Goal: Task Accomplishment & Management: Manage account settings

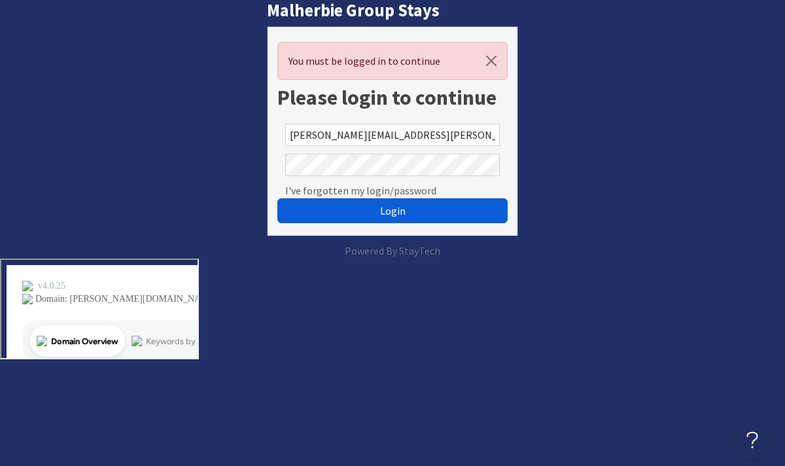
click at [345, 203] on button "Login" at bounding box center [392, 210] width 230 height 25
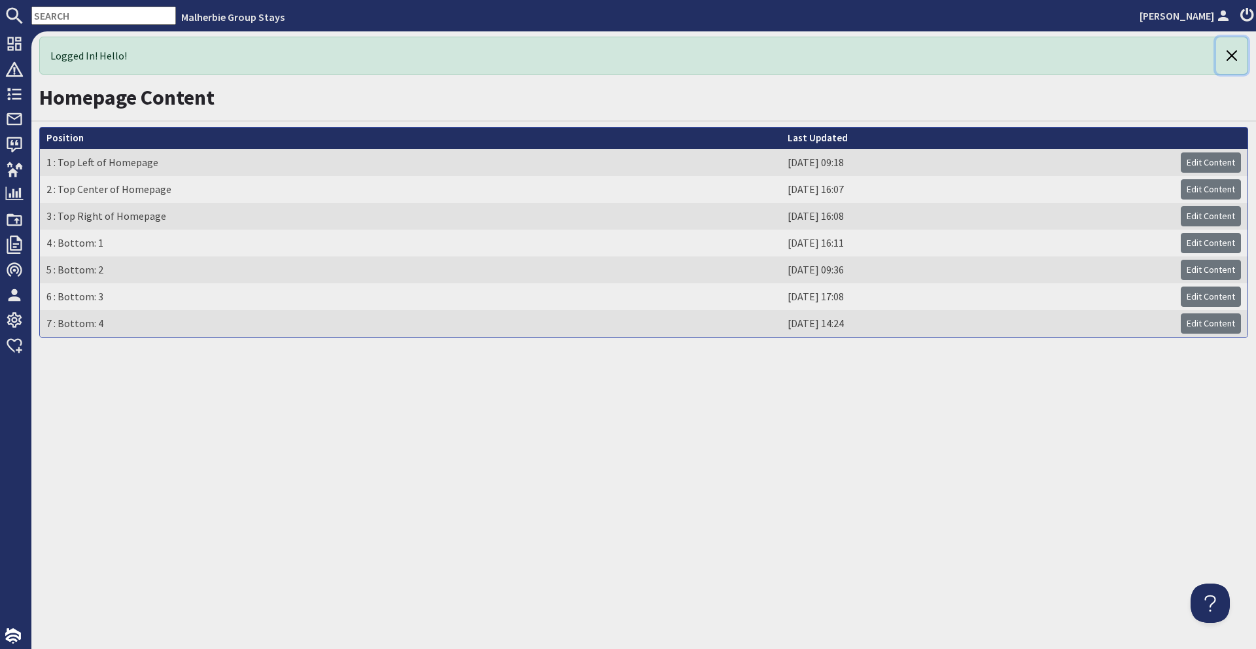
click at [784, 54] on button "button" at bounding box center [1231, 55] width 31 height 37
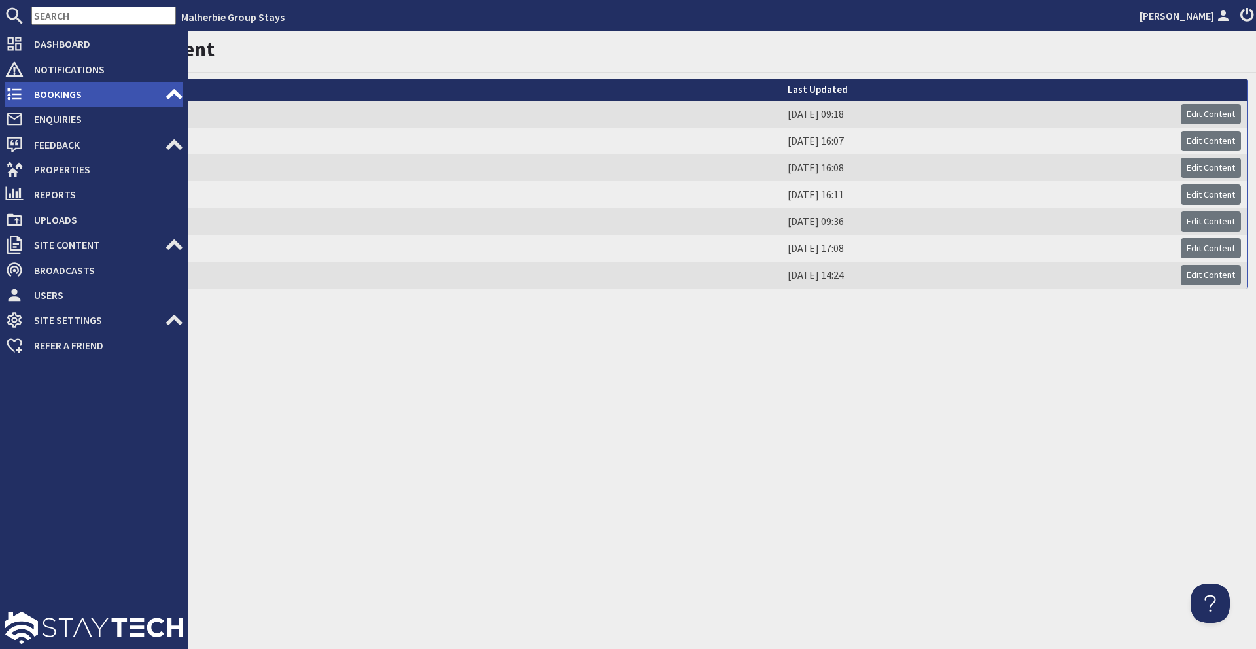
click at [62, 84] on span "Bookings" at bounding box center [94, 94] width 141 height 21
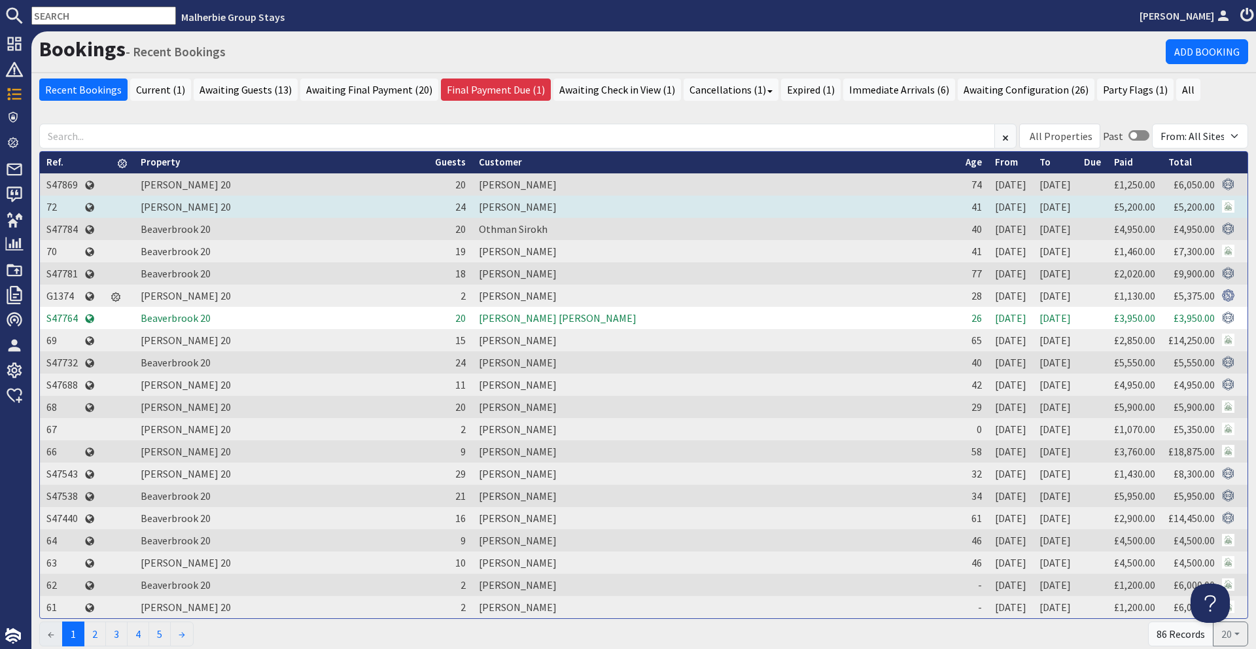
click at [531, 203] on td "[PERSON_NAME]" at bounding box center [715, 207] width 487 height 22
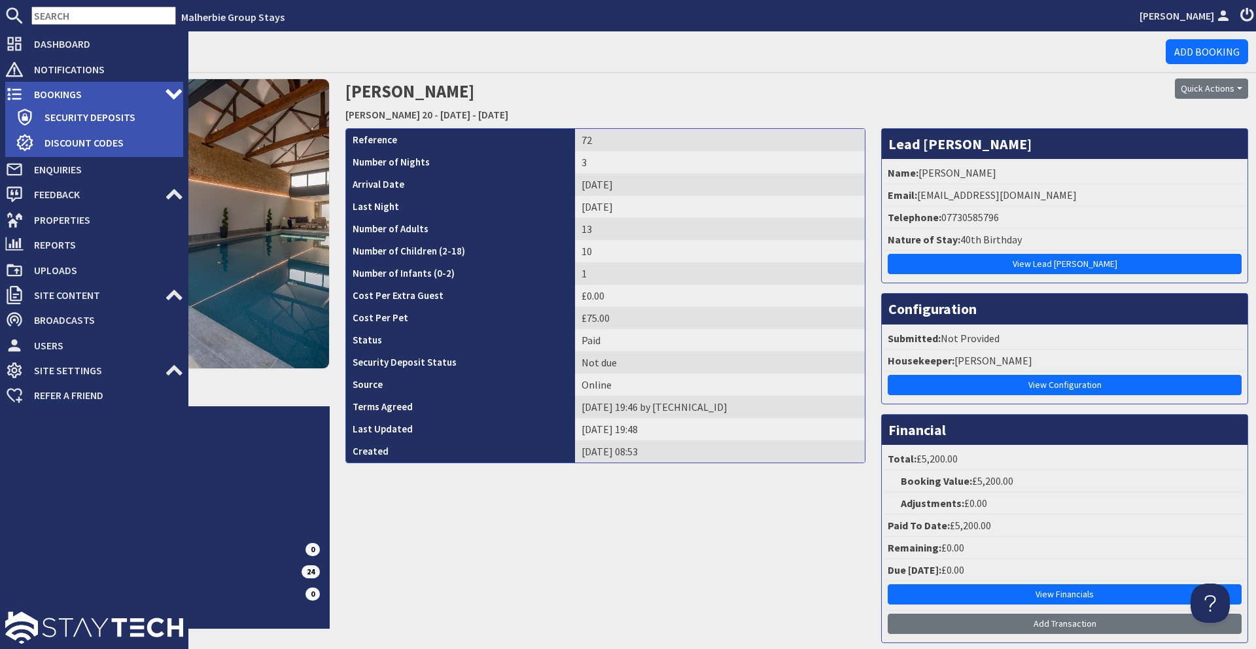
click at [44, 86] on span "Bookings" at bounding box center [94, 94] width 141 height 21
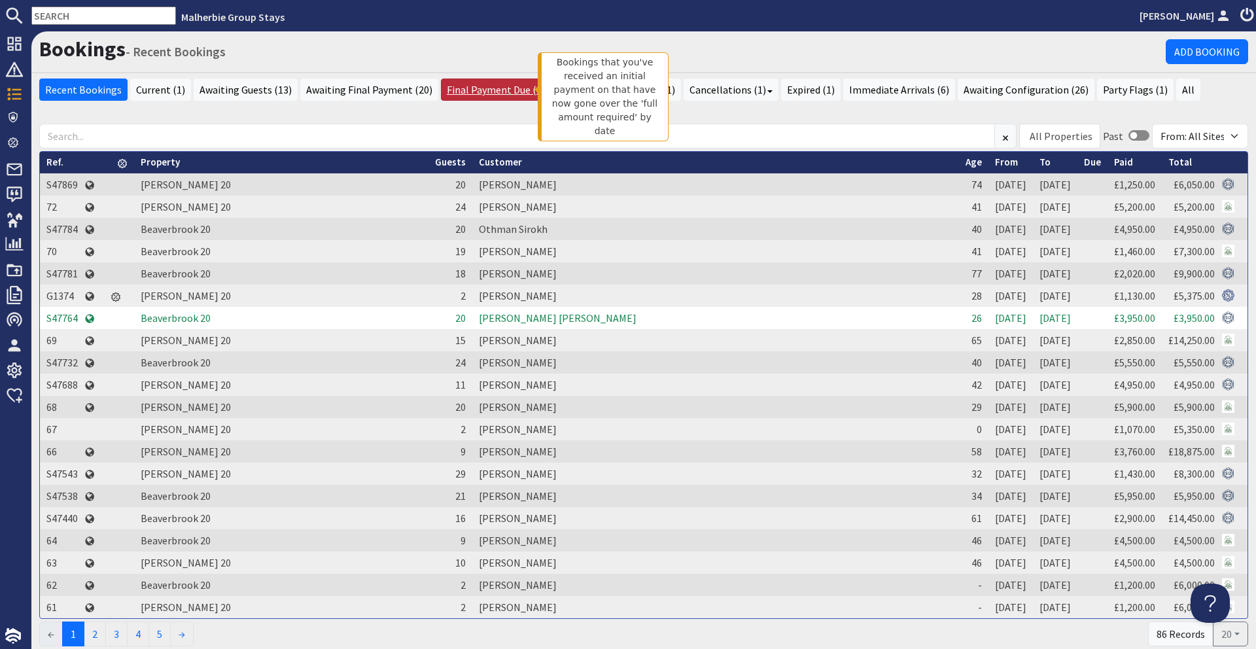
click at [489, 84] on link "Final Payment Due (1)" at bounding box center [496, 90] width 110 height 22
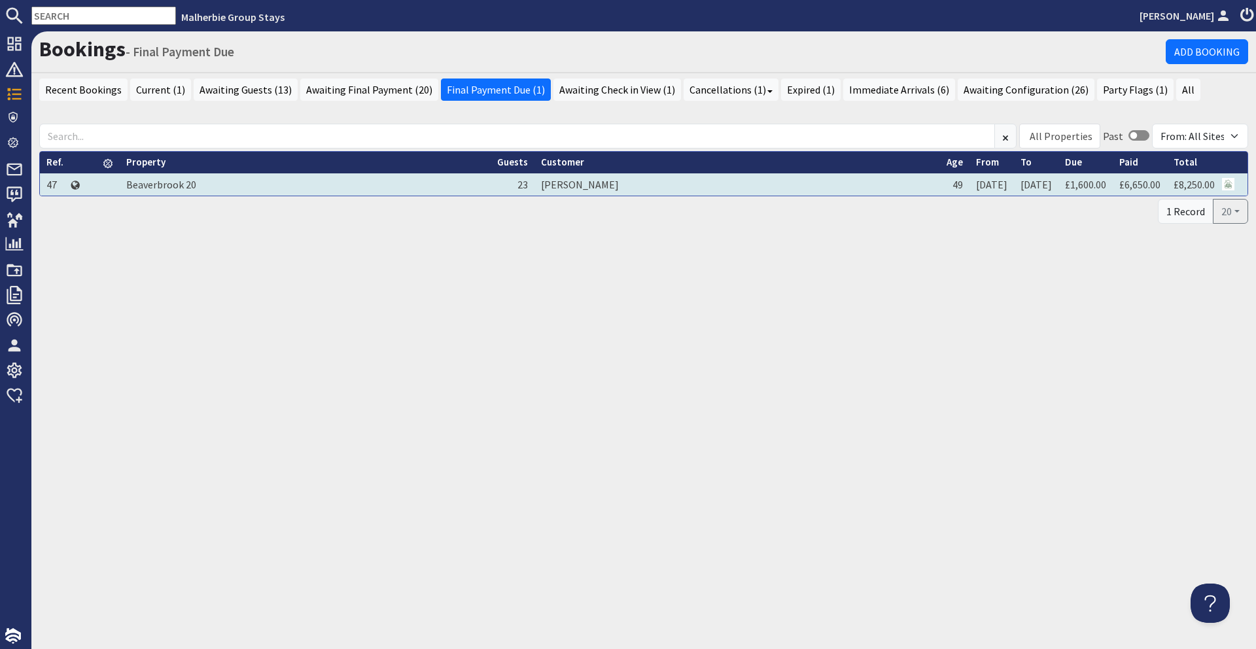
click at [593, 185] on td "[PERSON_NAME]" at bounding box center [738, 184] width 406 height 22
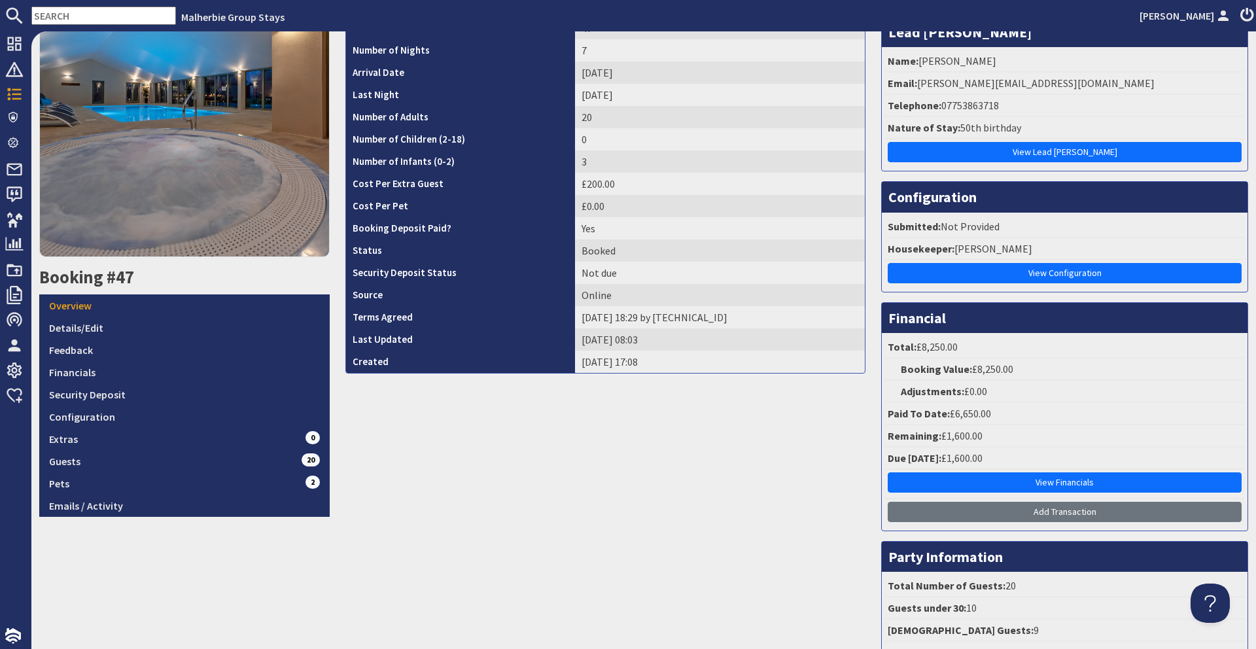
scroll to position [205, 0]
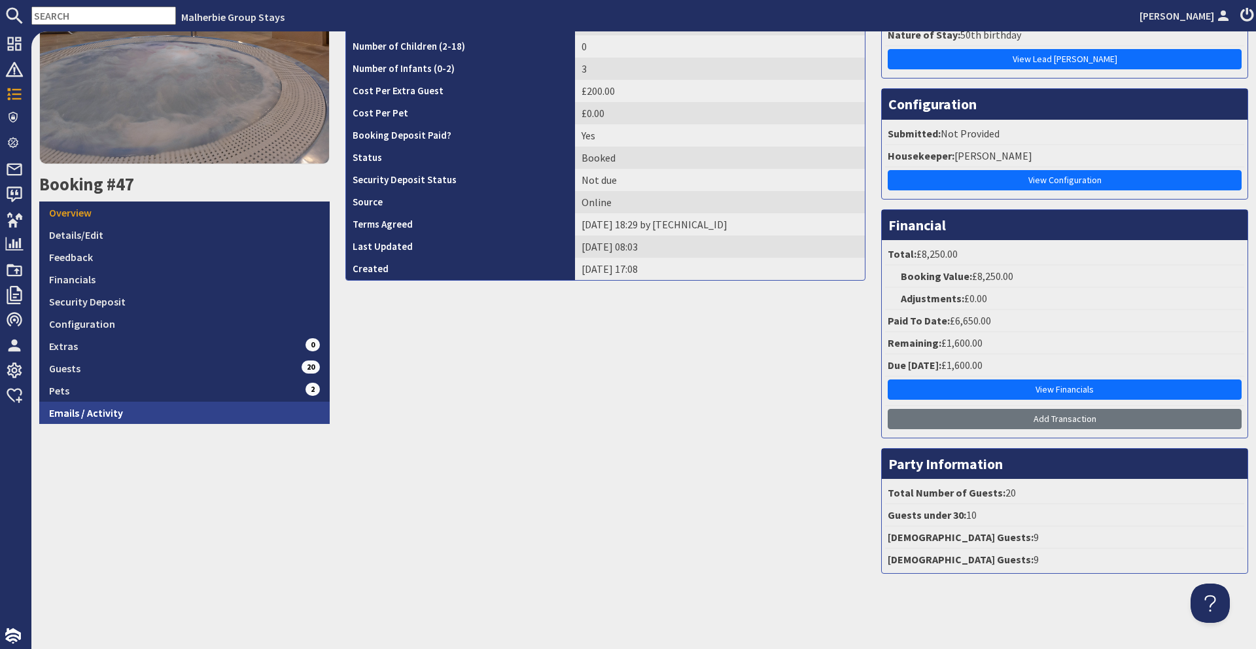
click at [232, 414] on link "Emails / Activity" at bounding box center [184, 413] width 291 height 22
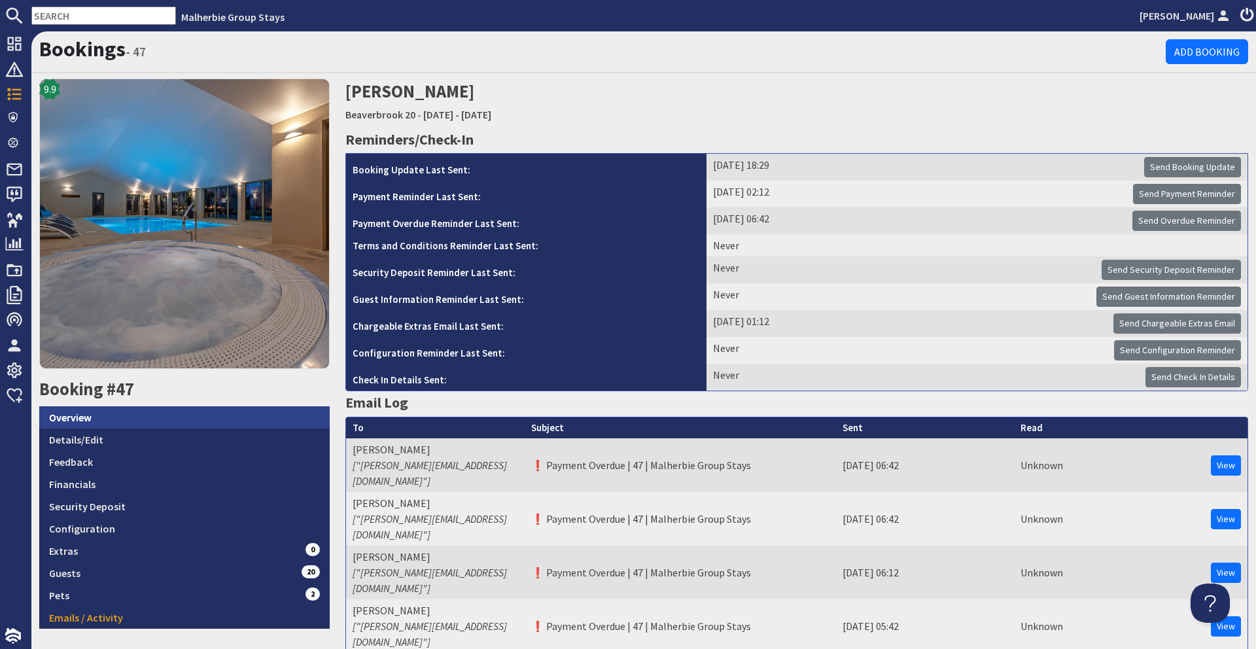
click at [198, 422] on link "Overview" at bounding box center [184, 417] width 291 height 22
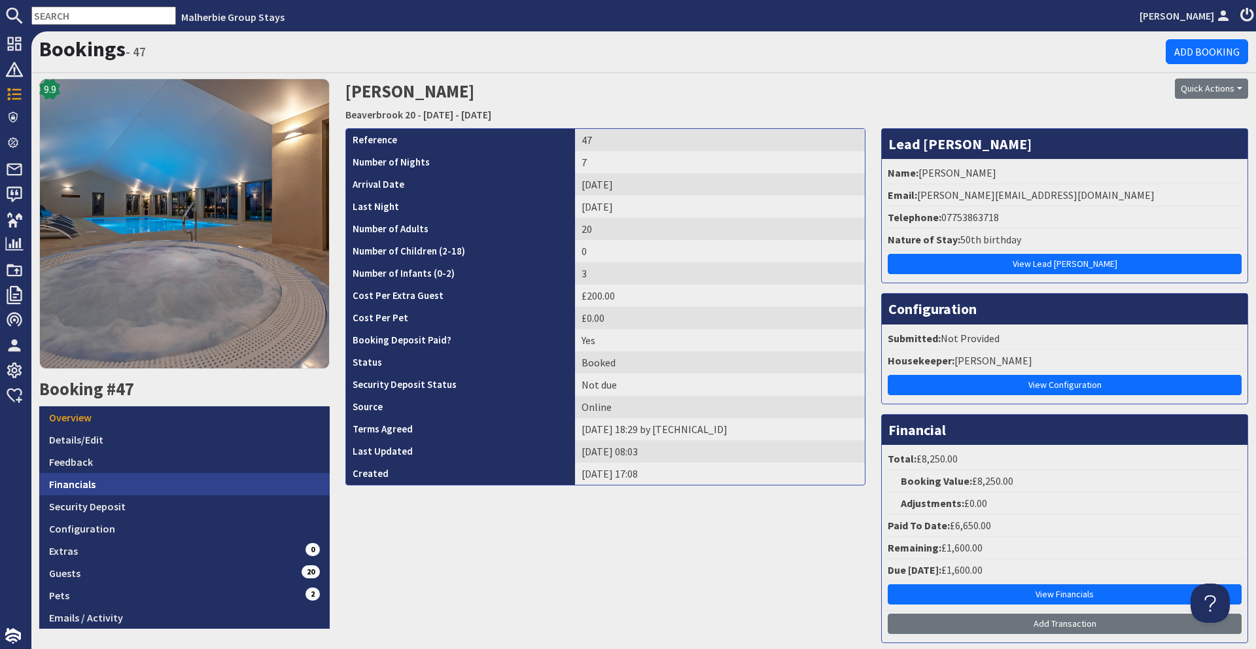
click at [185, 473] on link "Financials" at bounding box center [184, 484] width 291 height 22
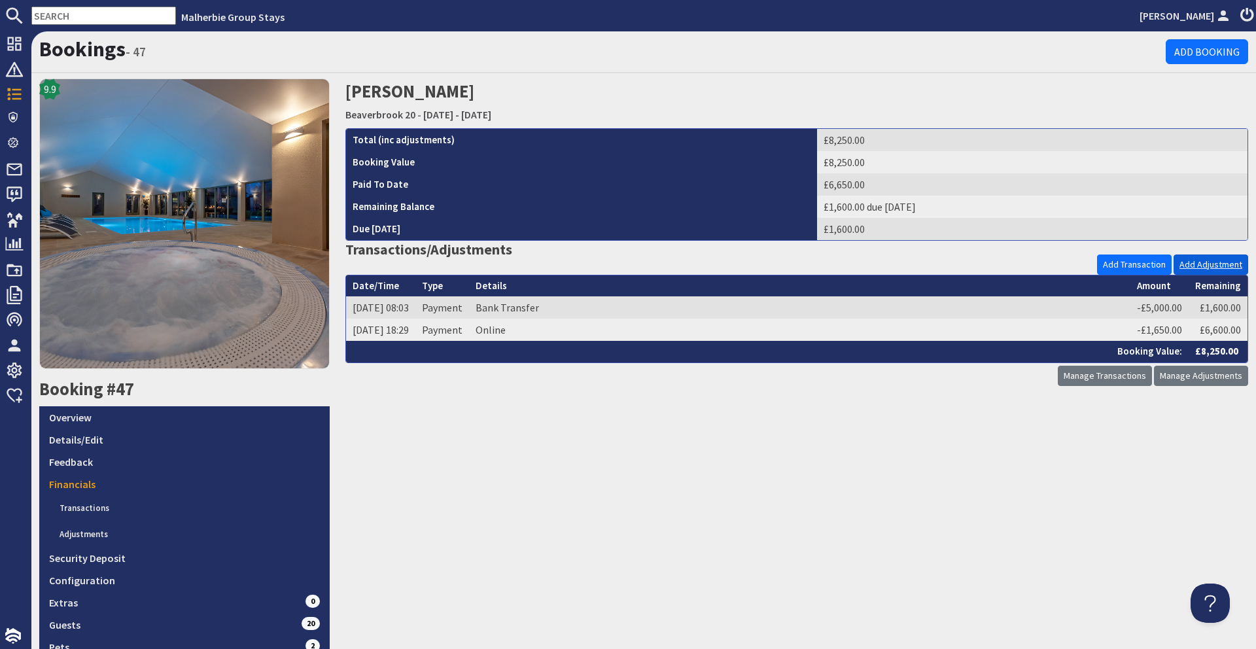
click at [784, 267] on link "Add Adjustment" at bounding box center [1211, 265] width 75 height 20
click at [186, 440] on link "Details/Edit" at bounding box center [184, 440] width 291 height 22
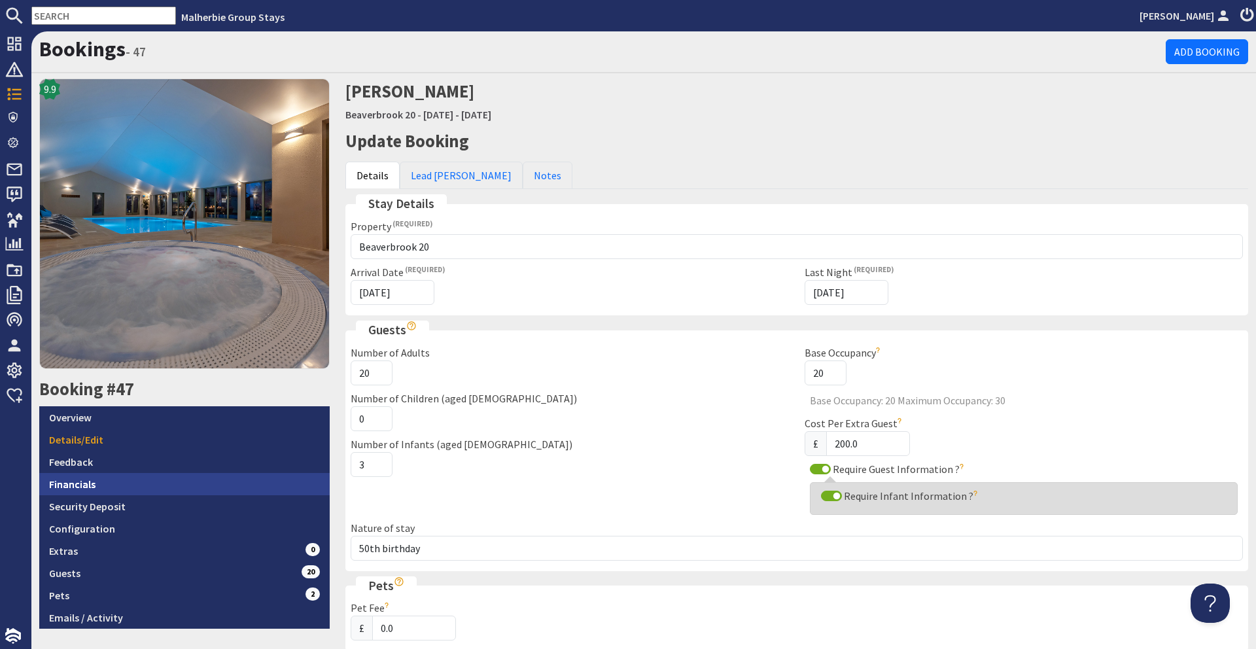
click at [128, 475] on link "Financials" at bounding box center [184, 484] width 291 height 22
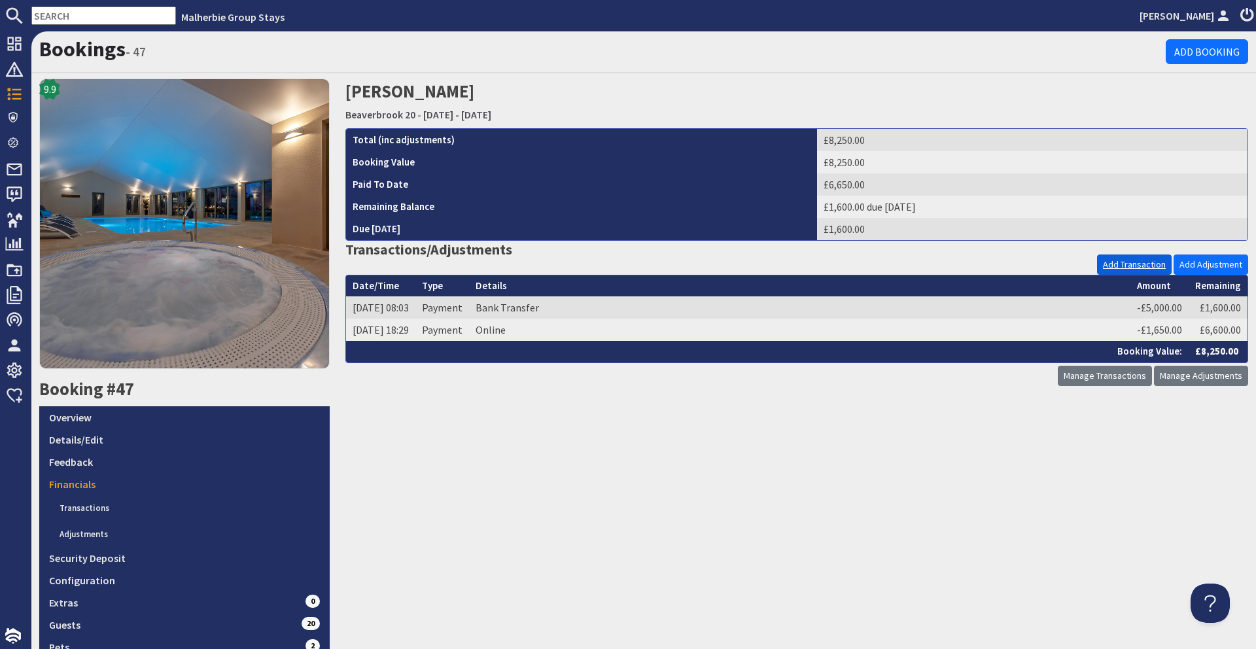
click at [784, 264] on link "Add Transaction" at bounding box center [1134, 265] width 75 height 20
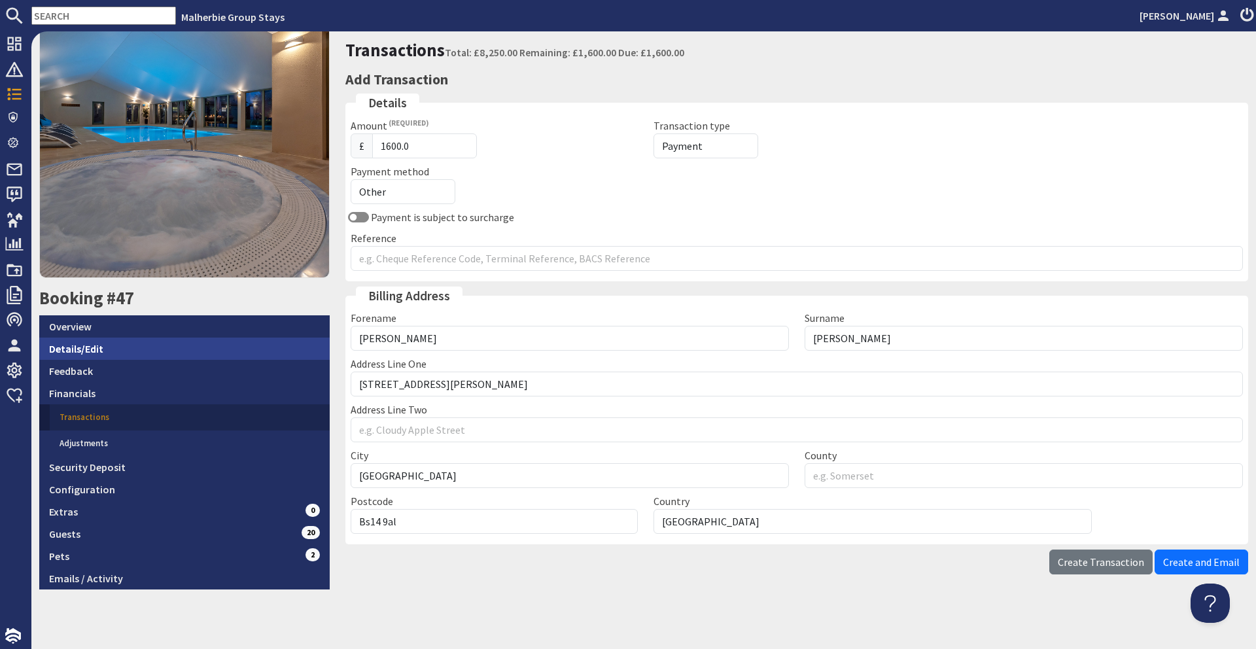
scroll to position [94, 0]
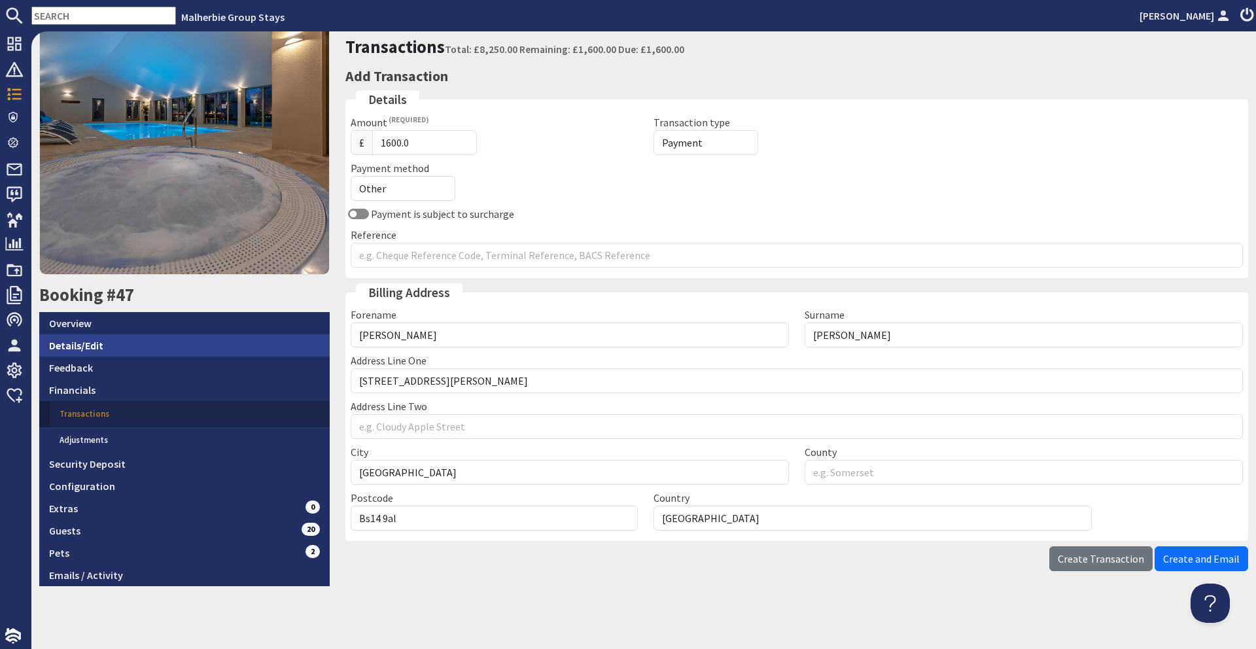
click at [107, 344] on link "Details/Edit" at bounding box center [184, 345] width 291 height 22
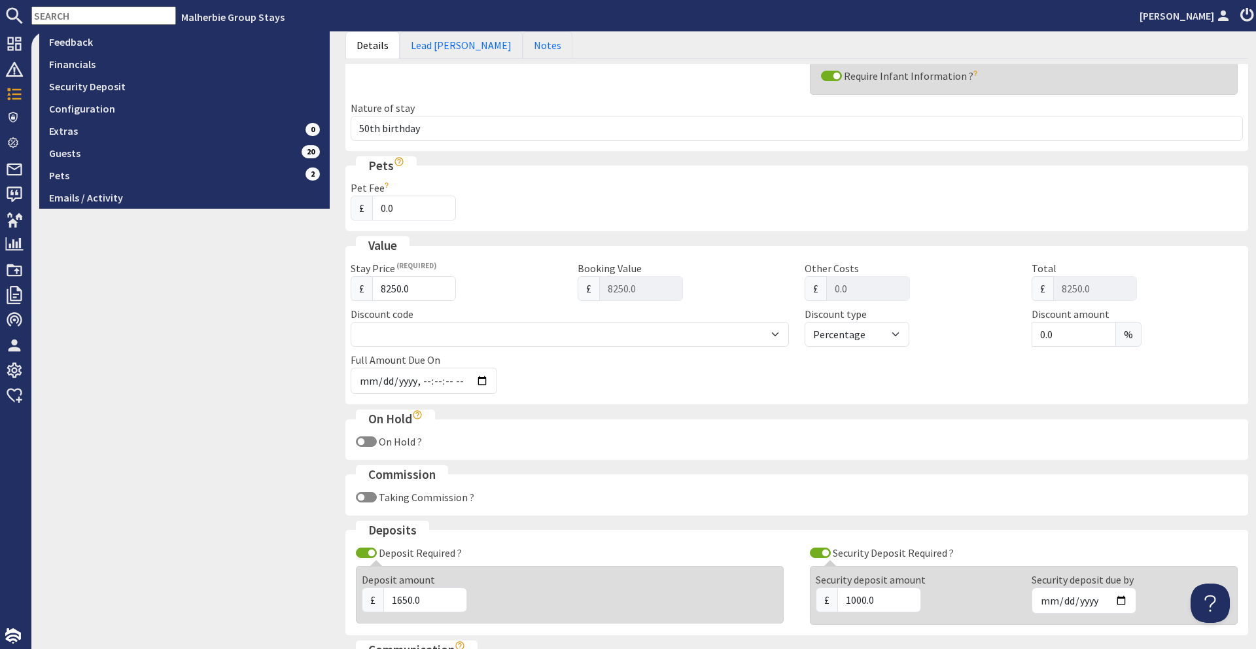
scroll to position [421, 0]
click at [402, 291] on input "8250.0" at bounding box center [414, 287] width 84 height 25
type input "6"
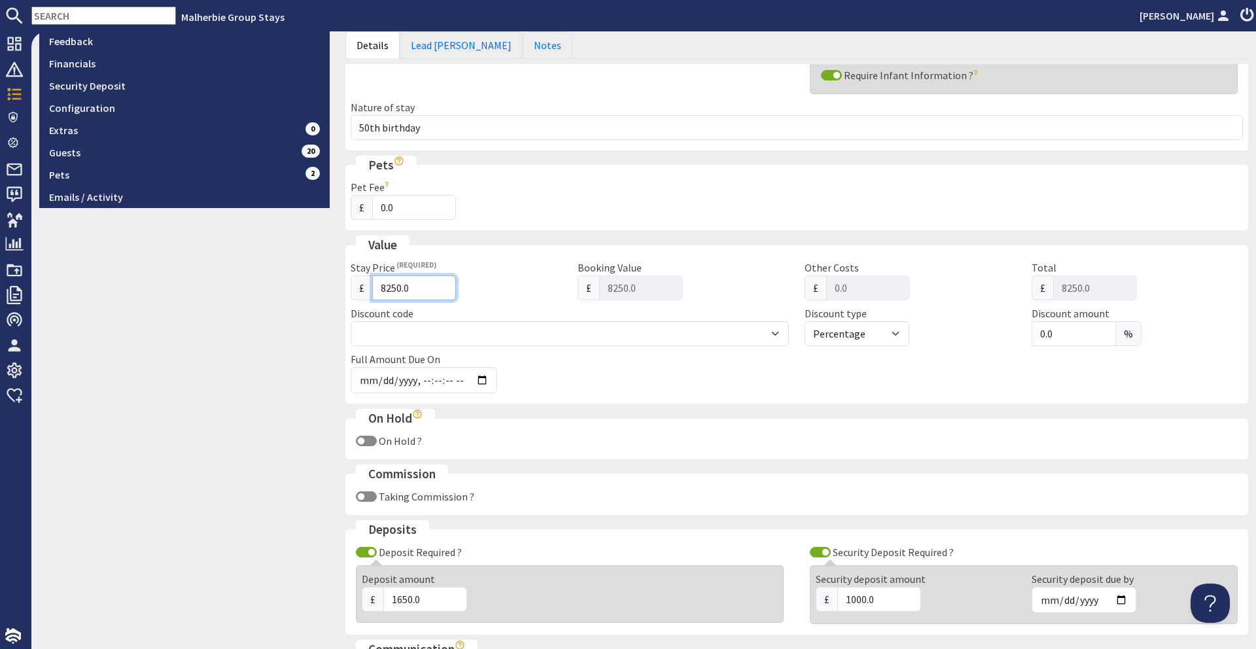
type input "6.00"
type input "66"
type input "66.00"
type input "665"
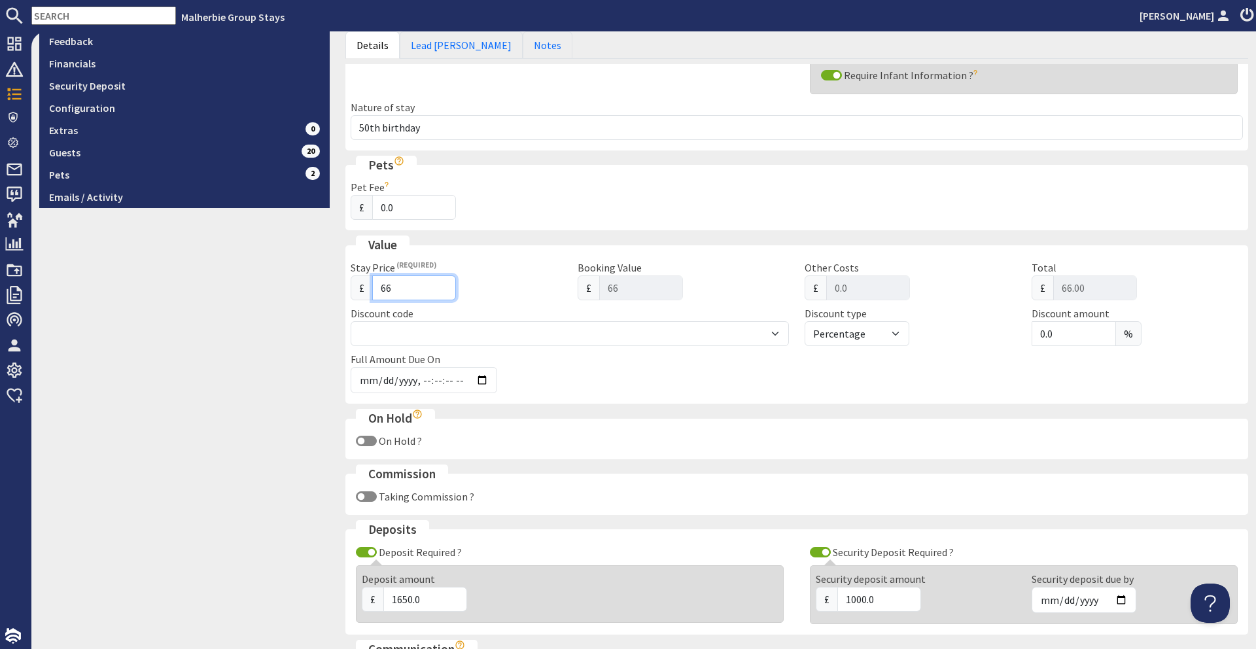
type input "665"
type input "665.00"
type input "6650"
type input "6650.00"
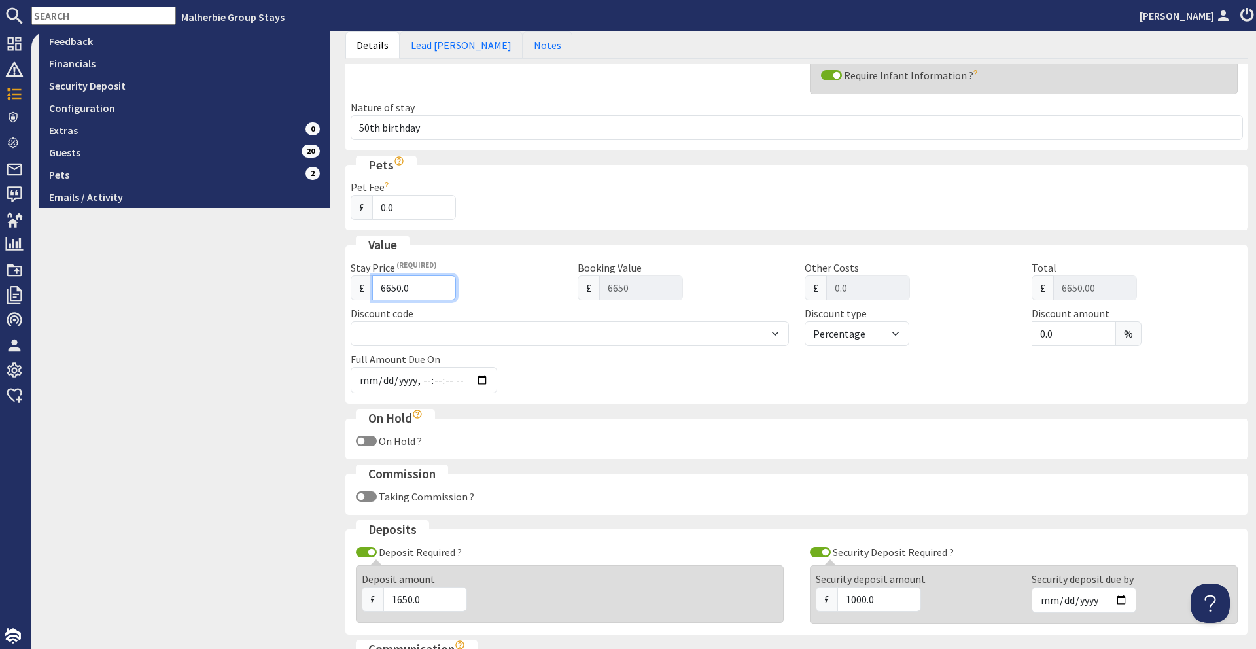
type input "6650.0"
click at [473, 272] on div "Stay Price £ 6650.0" at bounding box center [456, 280] width 227 height 41
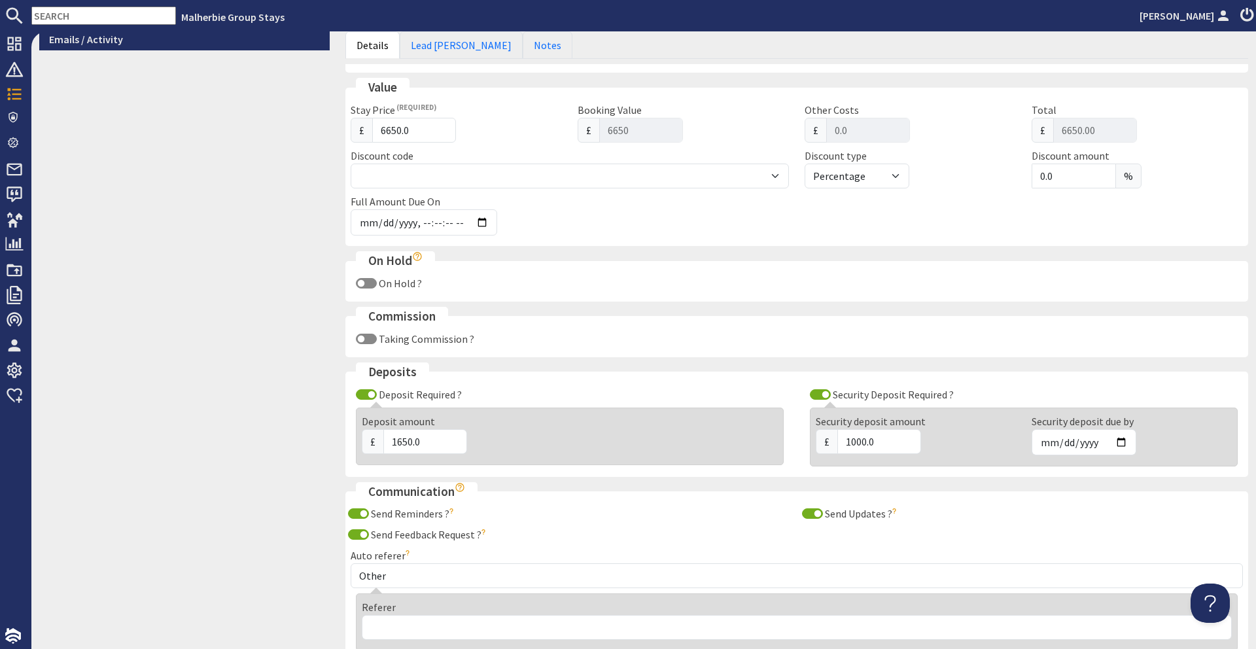
scroll to position [693, 0]
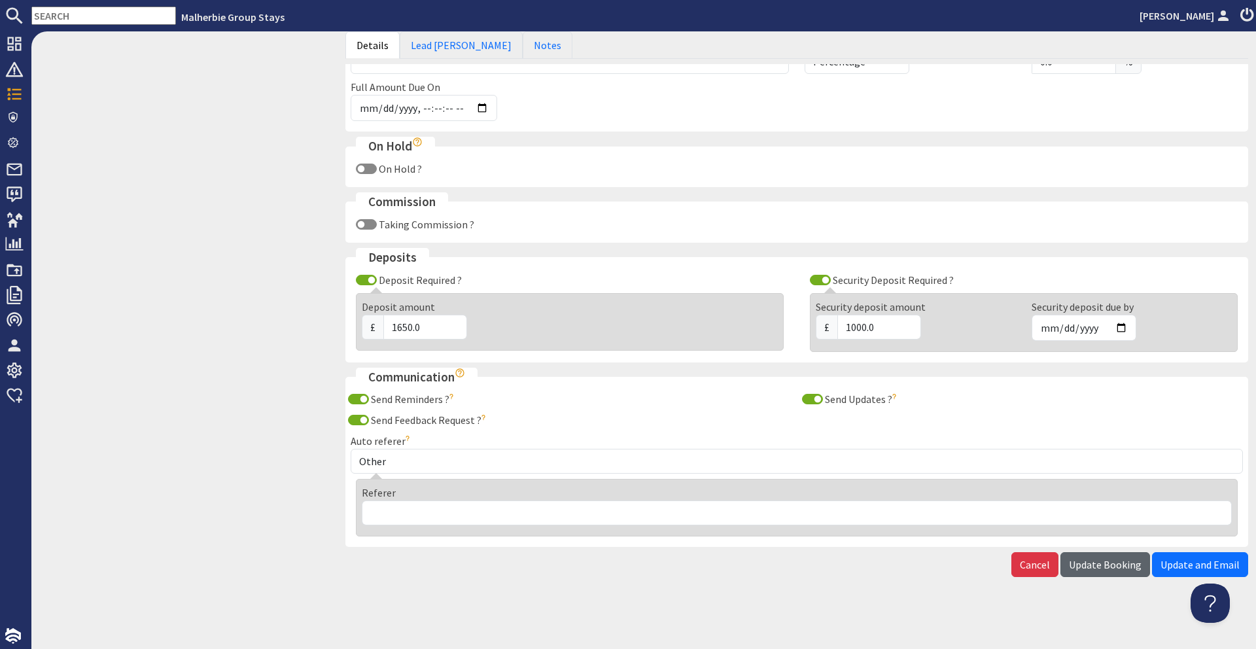
click at [784, 475] on span "Update Booking" at bounding box center [1105, 564] width 73 height 13
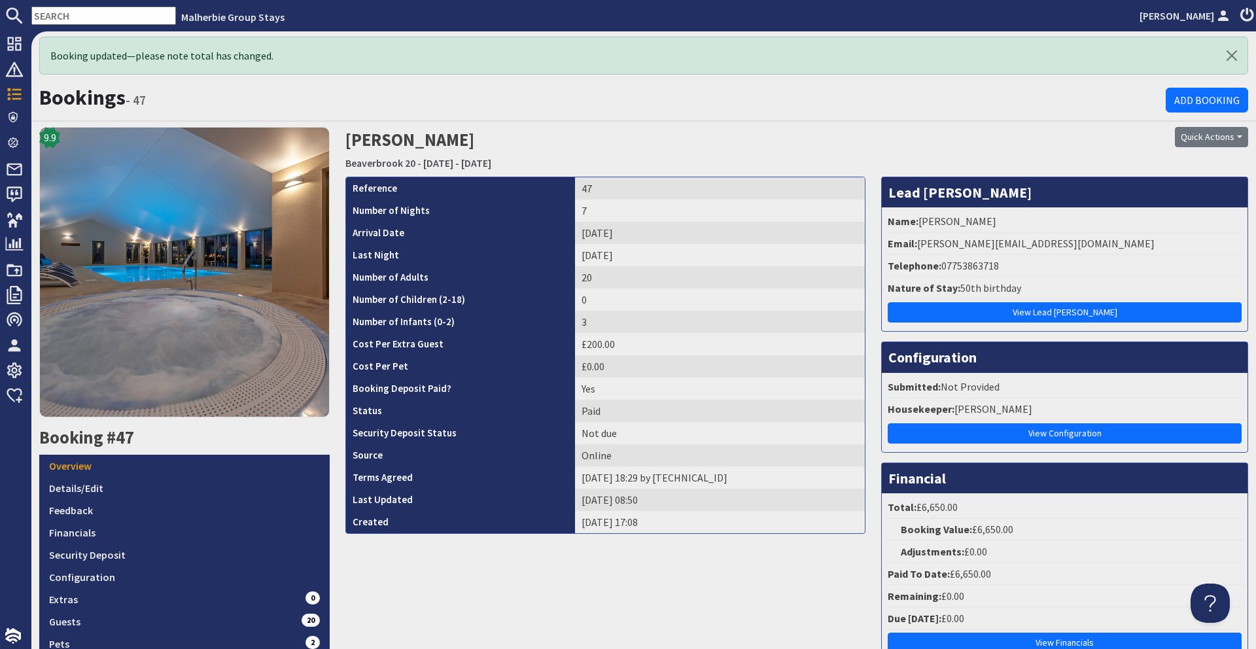
scroll to position [253, 0]
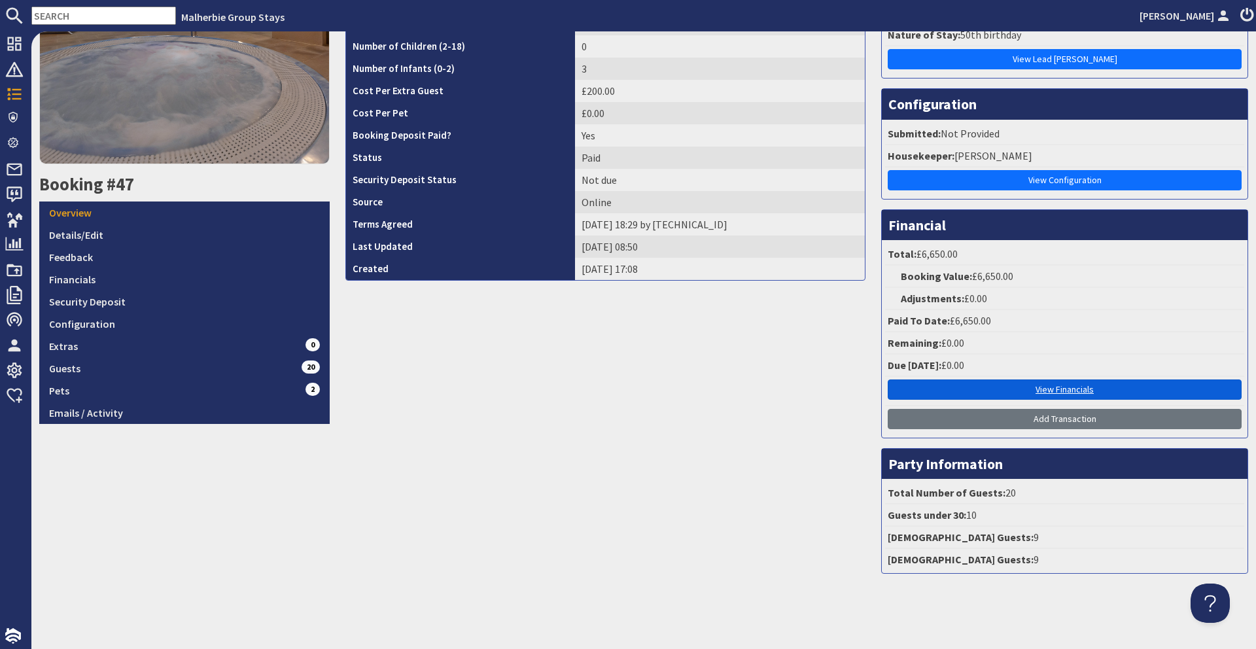
click at [784, 387] on link "View Financials" at bounding box center [1065, 389] width 354 height 20
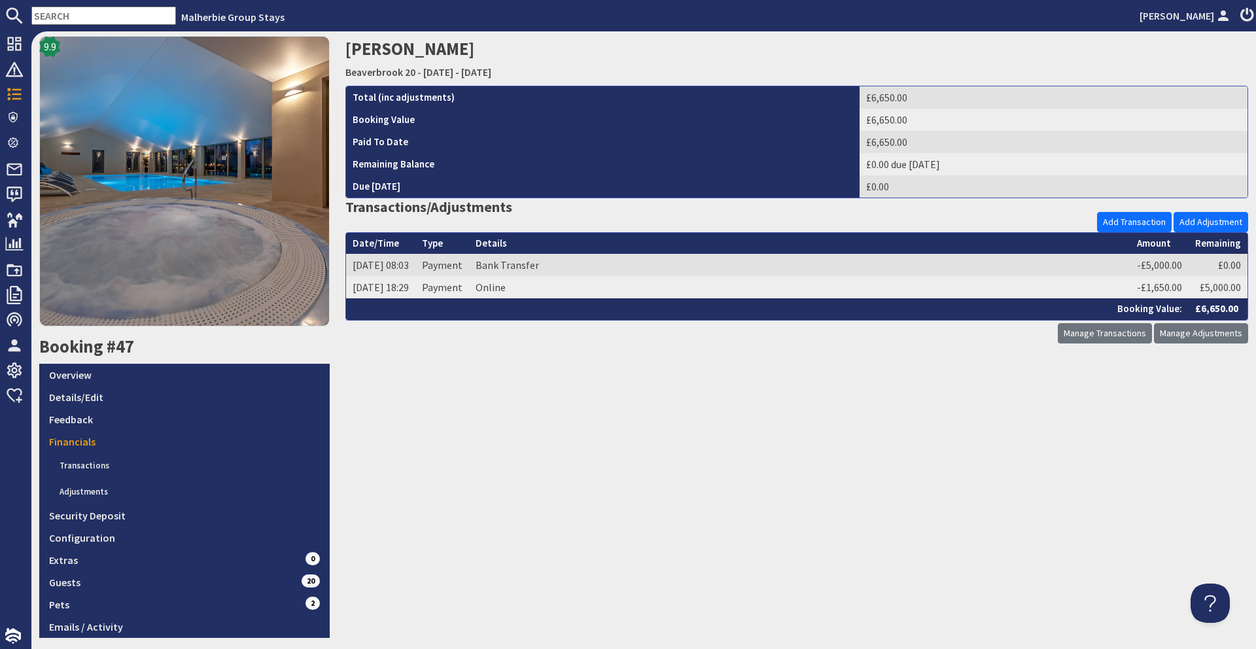
scroll to position [94, 0]
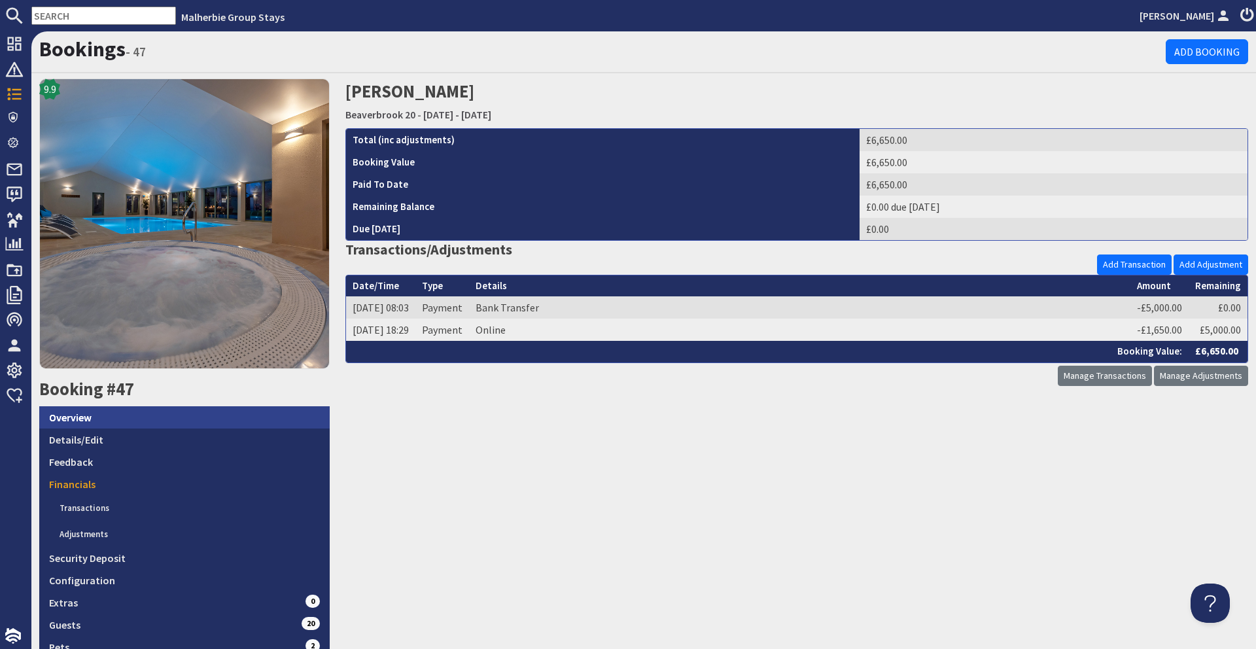
click at [126, 409] on link "Overview" at bounding box center [184, 417] width 291 height 22
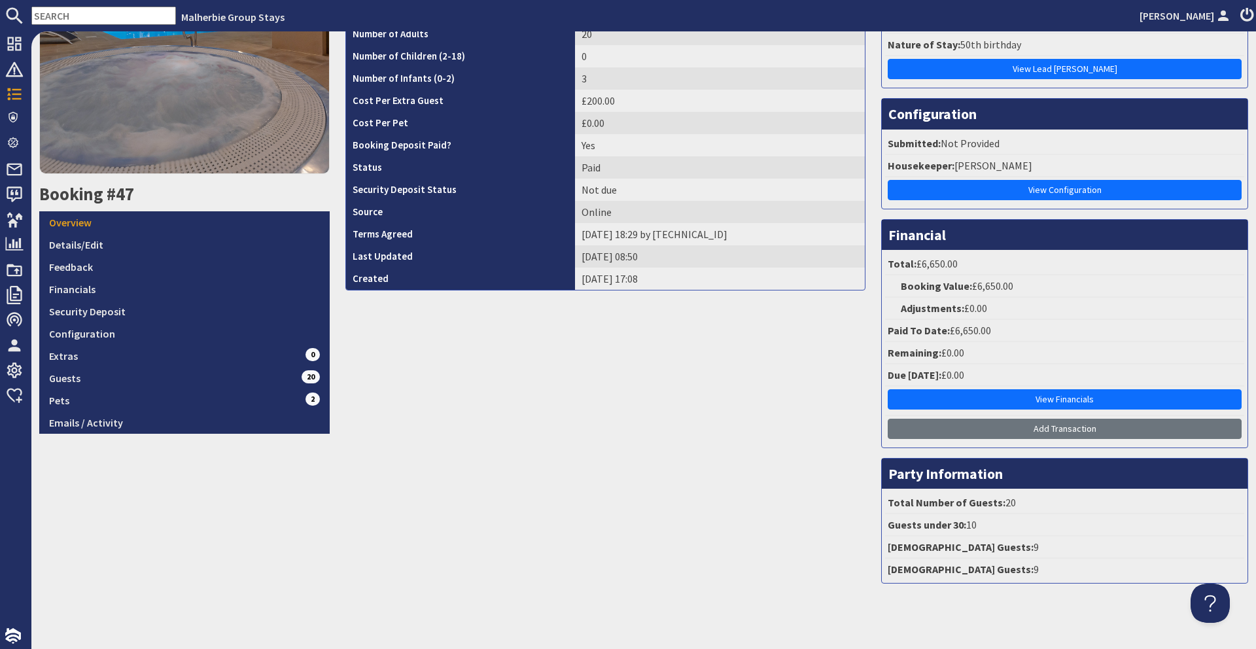
scroll to position [205, 0]
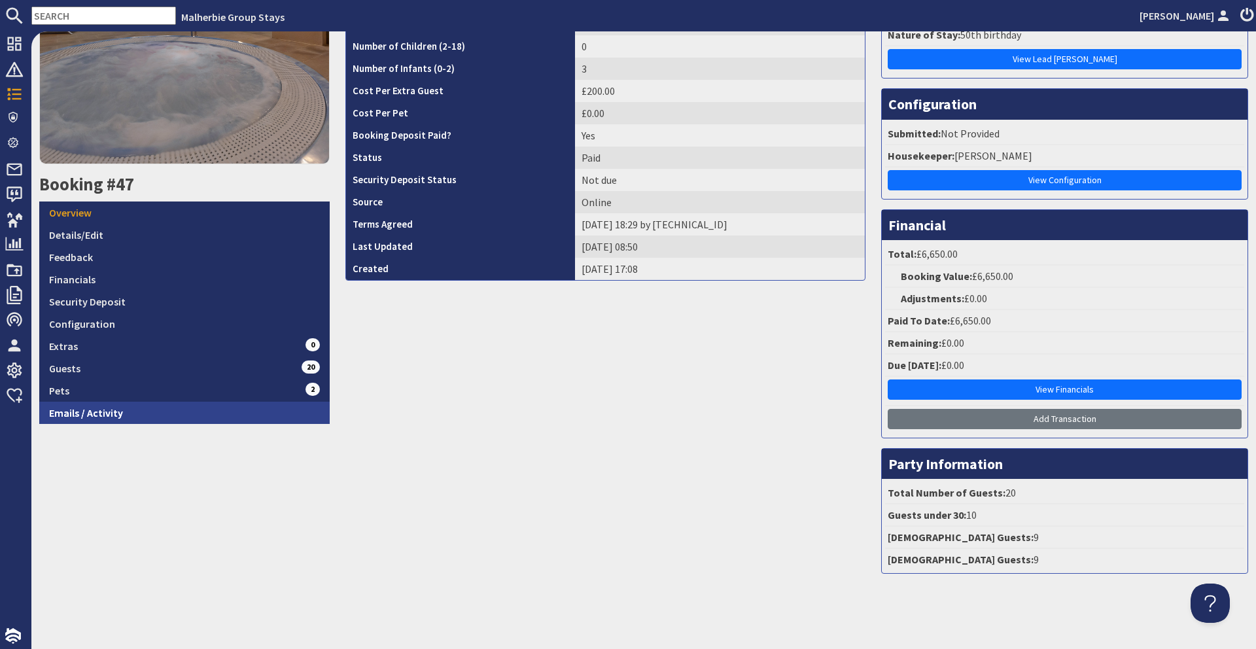
click at [143, 415] on link "Emails / Activity" at bounding box center [184, 413] width 291 height 22
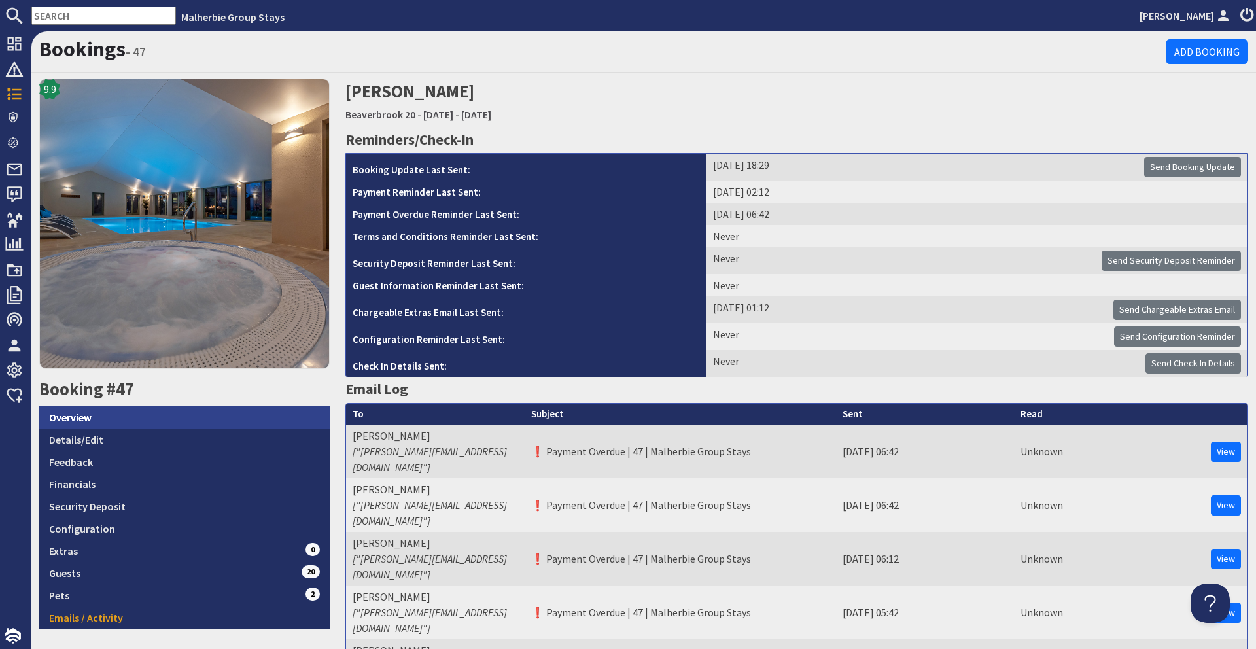
click at [93, 415] on link "Overview" at bounding box center [184, 417] width 291 height 22
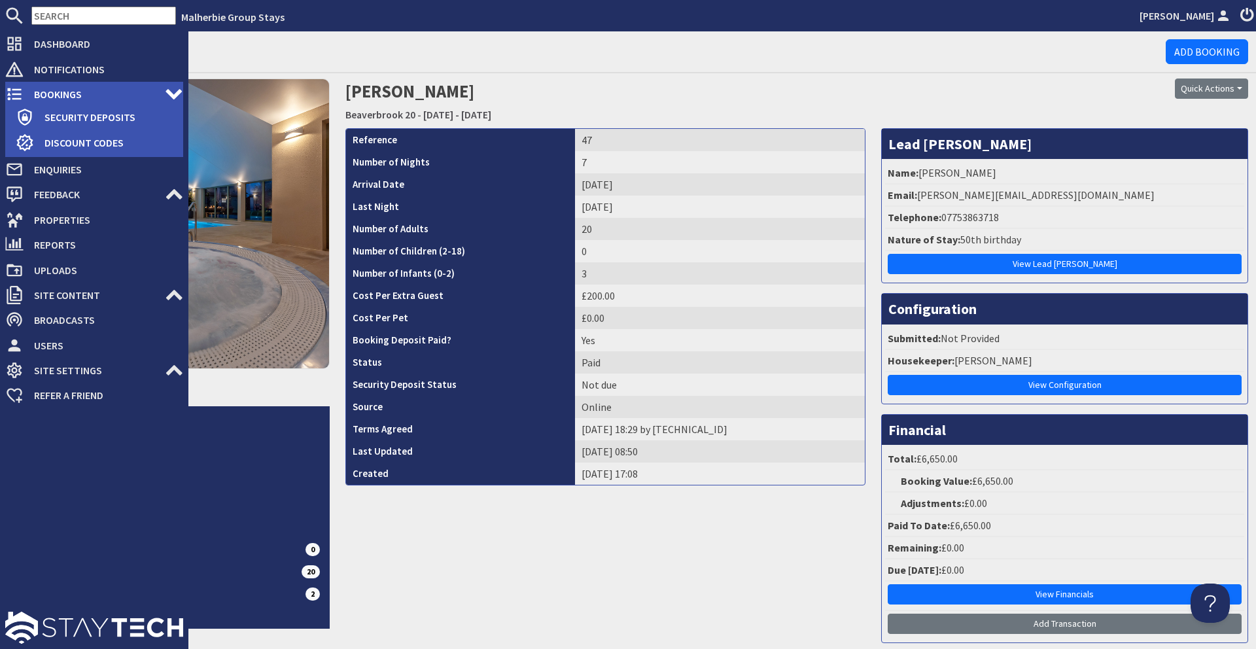
click at [17, 99] on use at bounding box center [14, 94] width 14 height 12
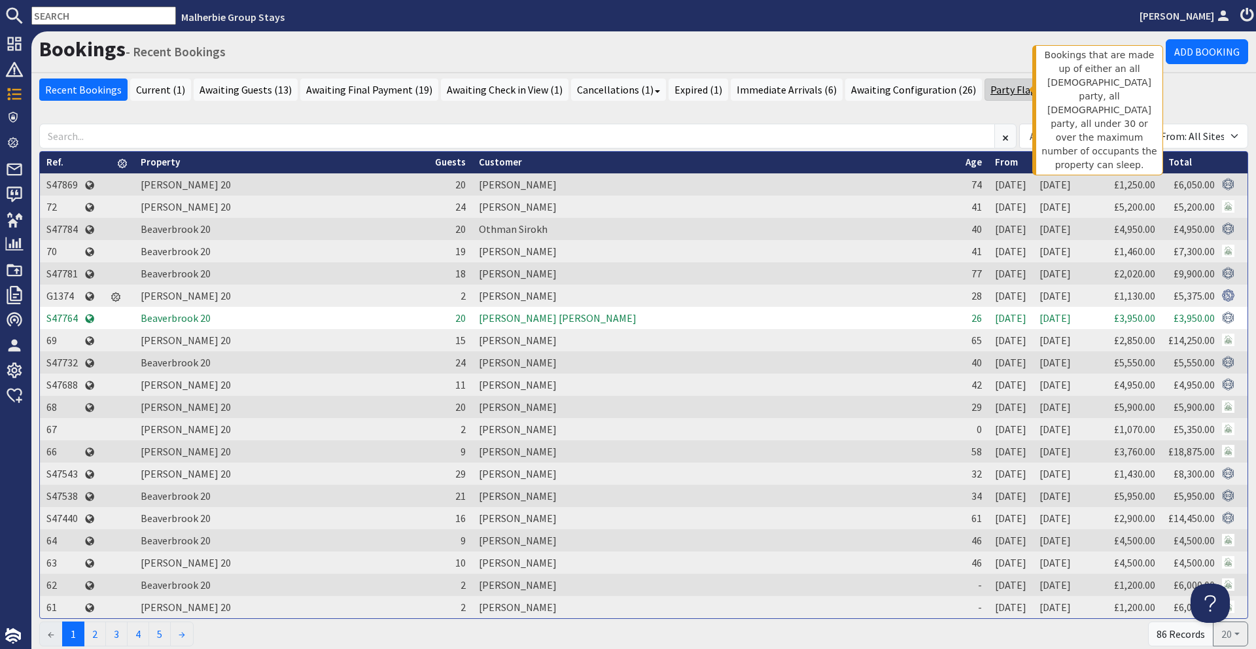
click at [1006, 89] on link "Party Flags (1)" at bounding box center [1023, 90] width 77 height 22
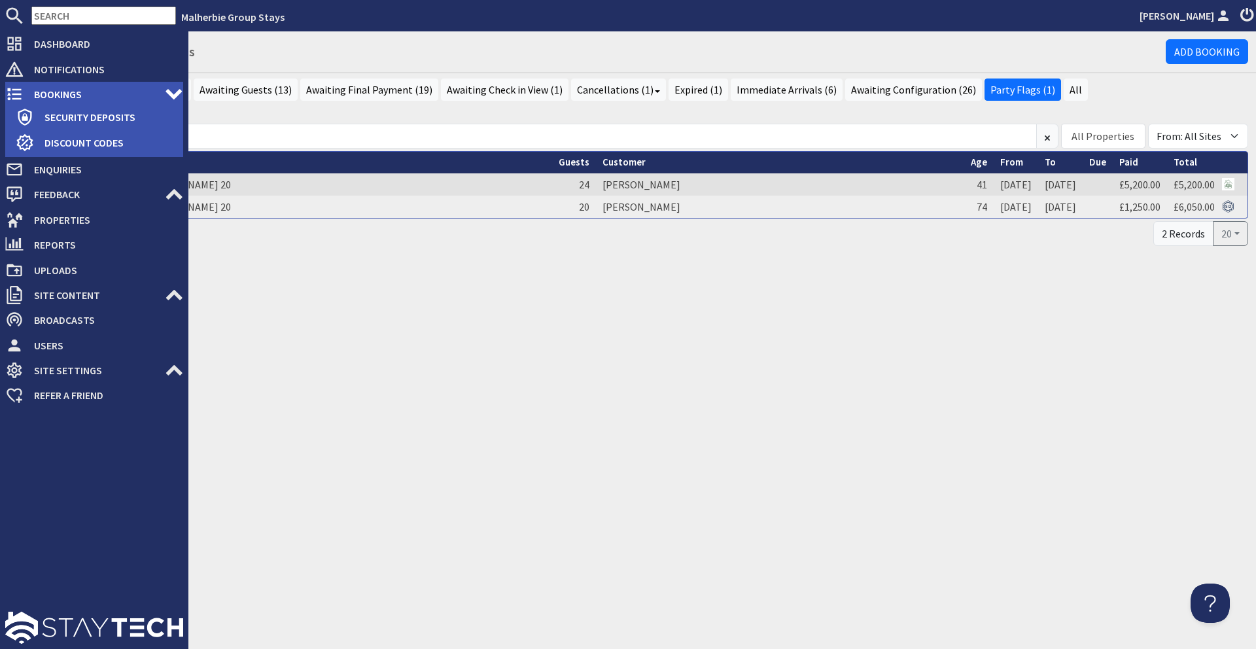
click at [7, 94] on icon at bounding box center [14, 94] width 18 height 18
